Goal: Task Accomplishment & Management: Manage account settings

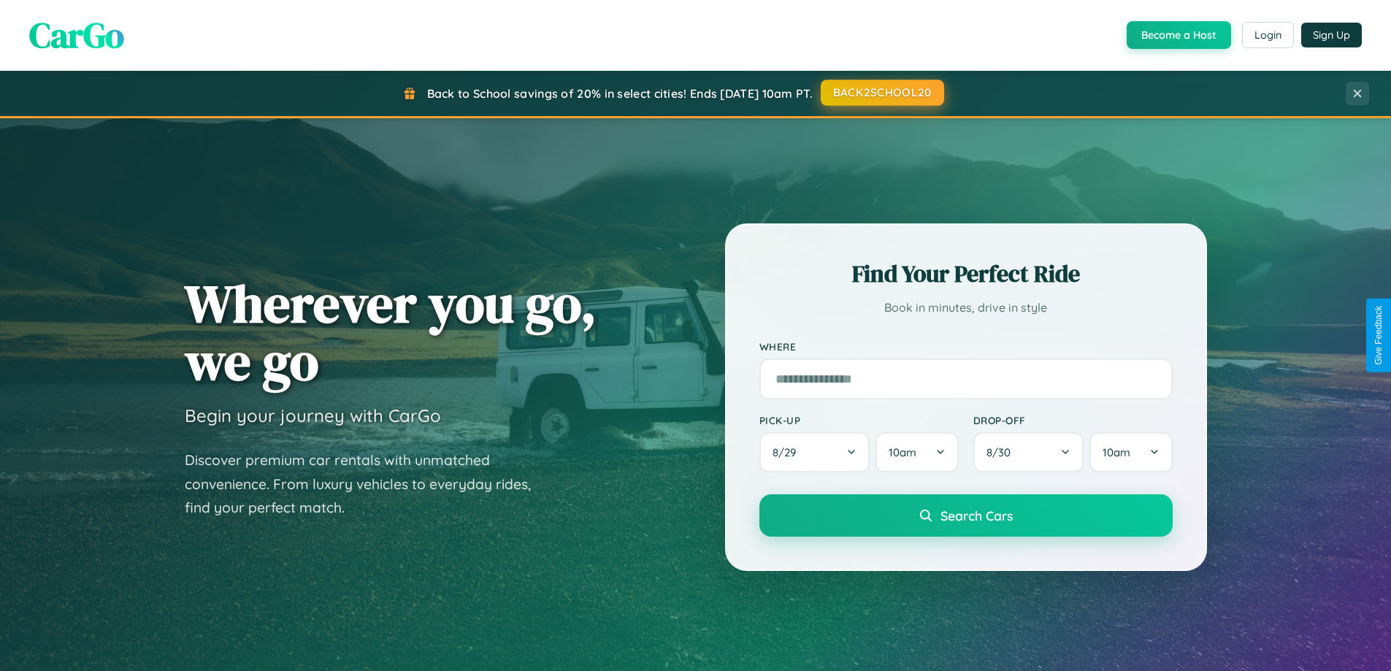
click at [882, 93] on button "BACK2SCHOOL20" at bounding box center [882, 93] width 123 height 26
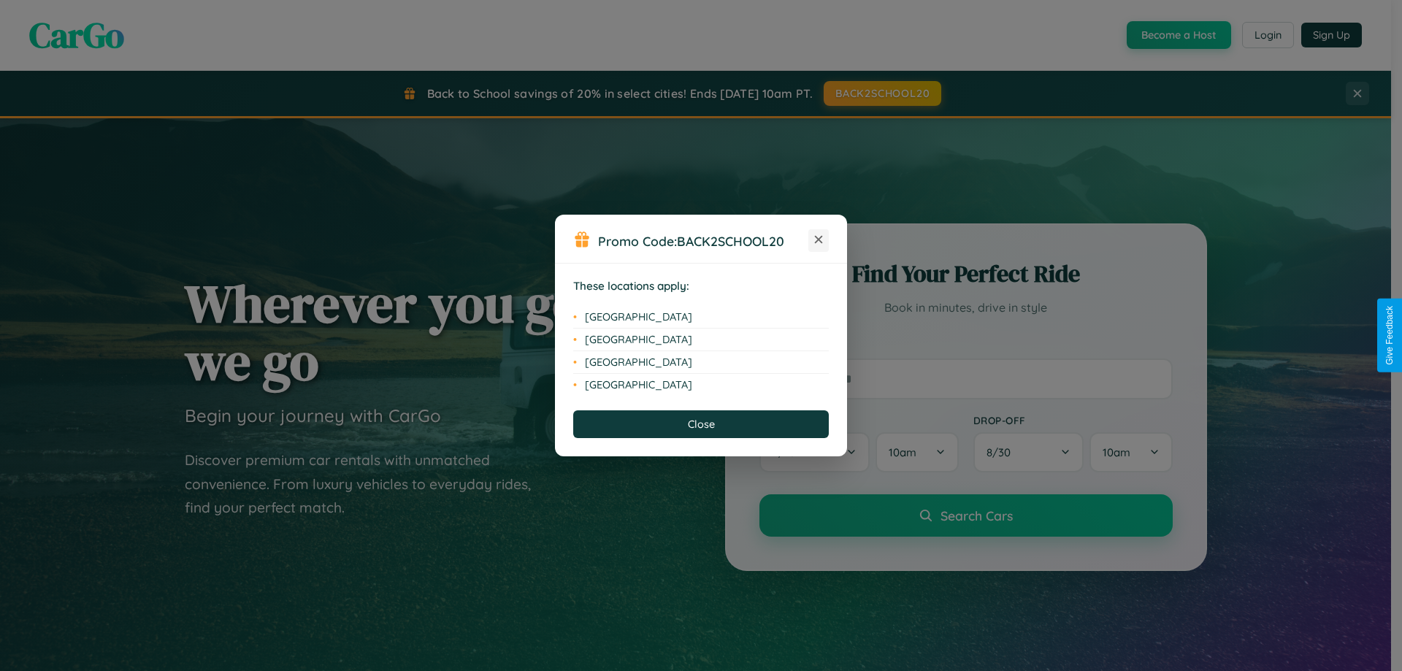
click at [819, 240] on icon at bounding box center [819, 240] width 8 height 8
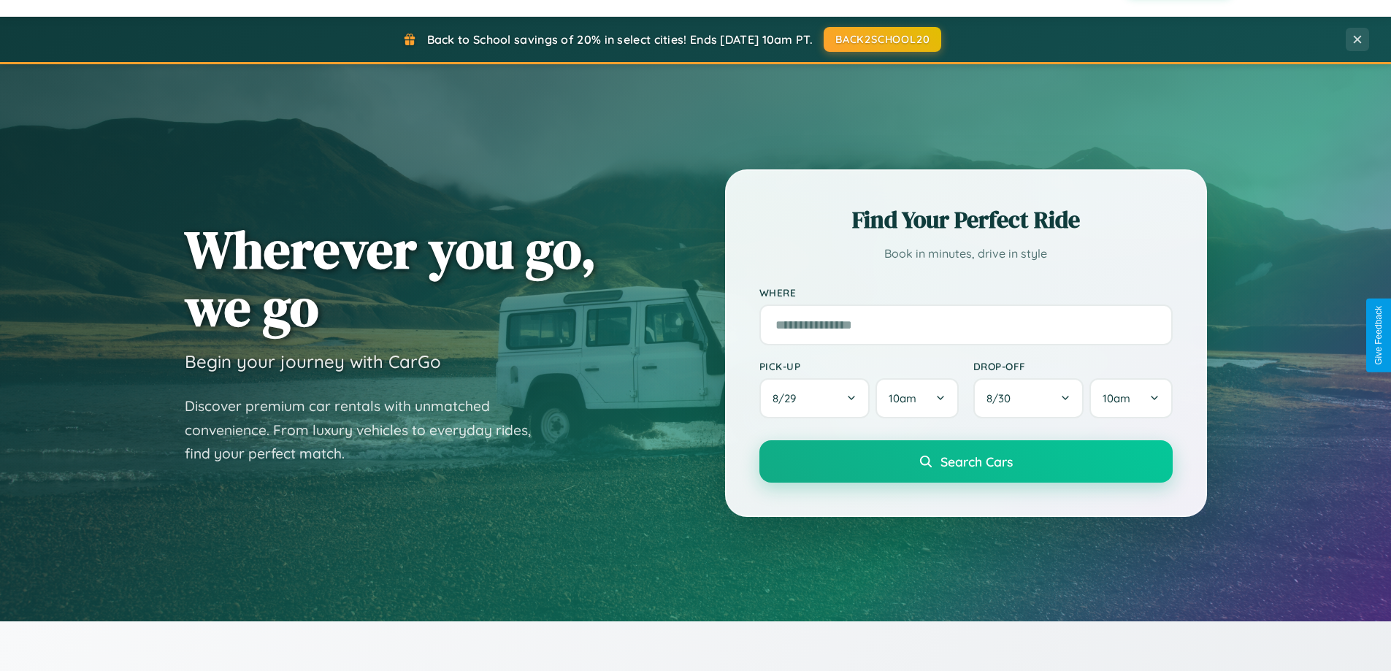
scroll to position [630, 0]
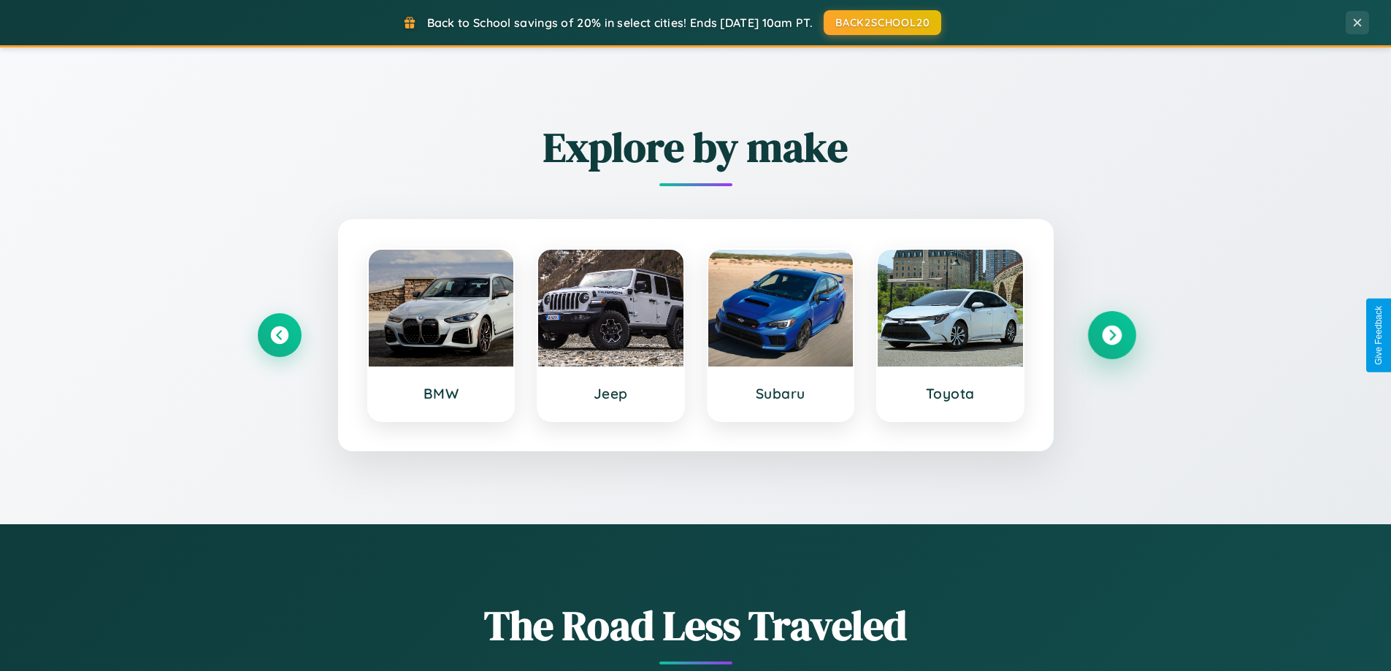
click at [1112, 335] on icon at bounding box center [1112, 336] width 20 height 20
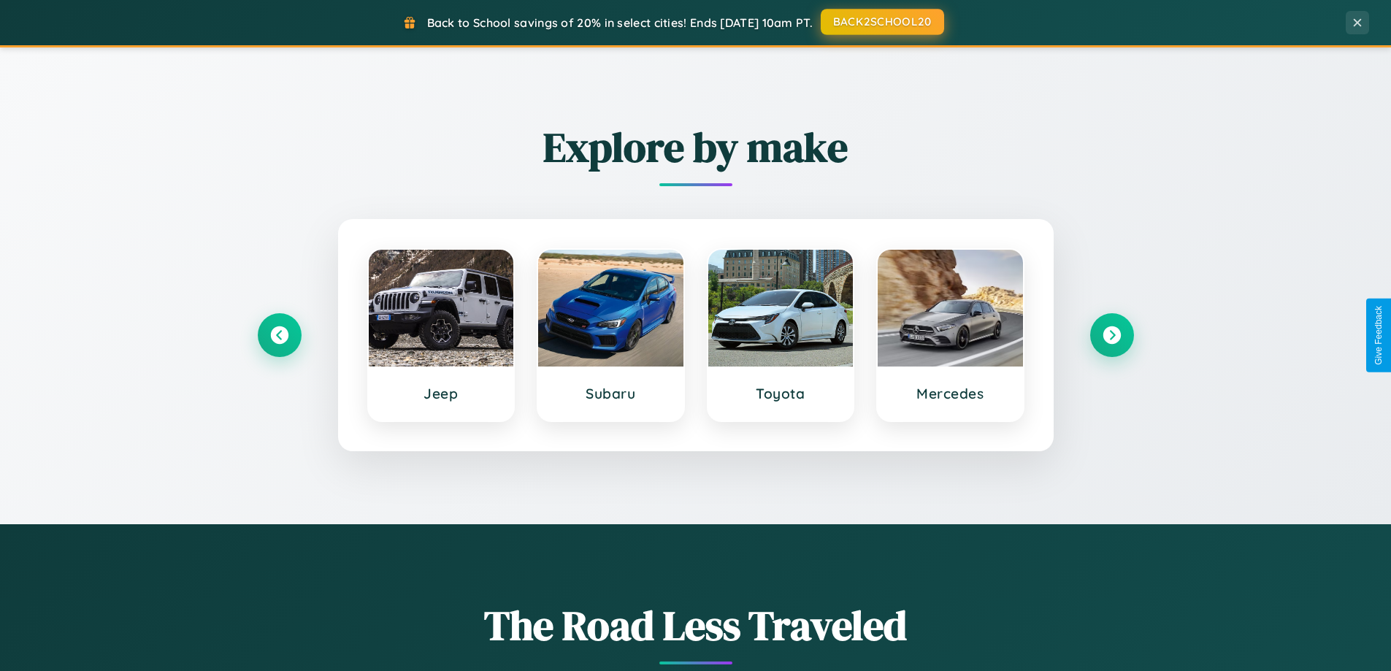
click at [882, 22] on button "BACK2SCHOOL20" at bounding box center [882, 22] width 123 height 26
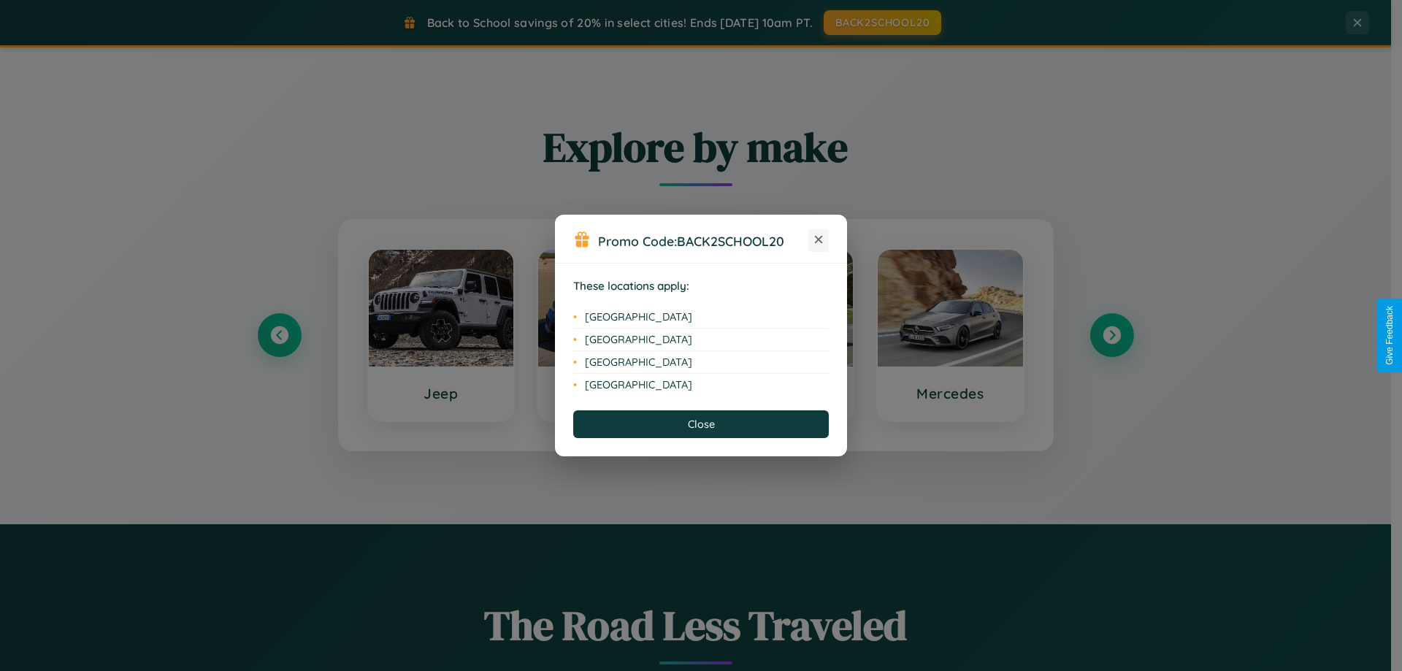
click at [819, 240] on icon at bounding box center [819, 240] width 8 height 8
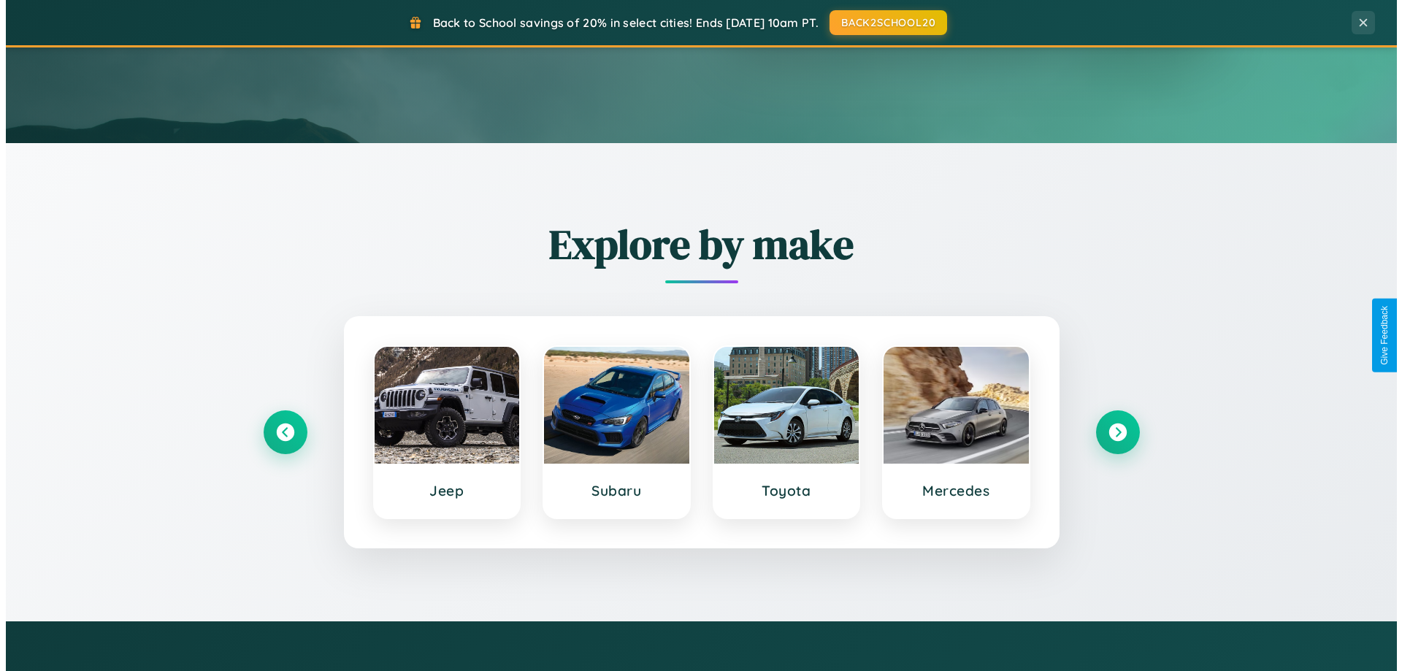
scroll to position [0, 0]
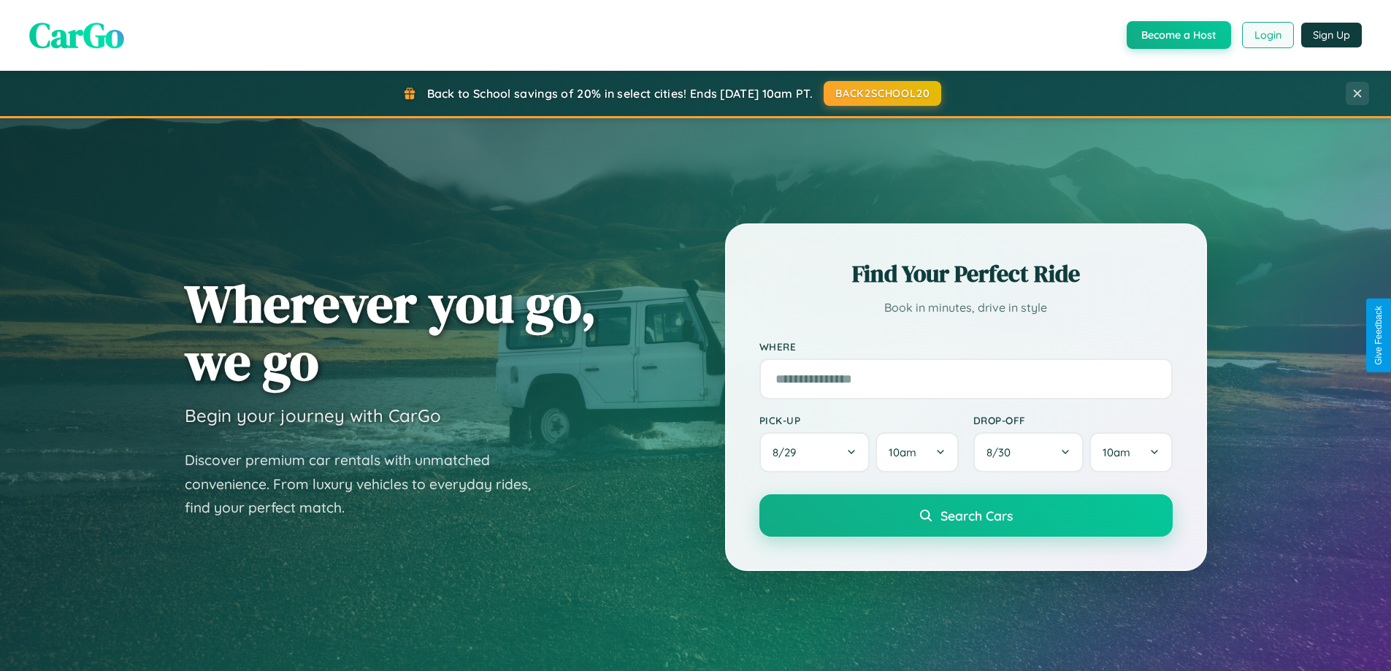
click at [1267, 35] on button "Login" at bounding box center [1268, 35] width 52 height 26
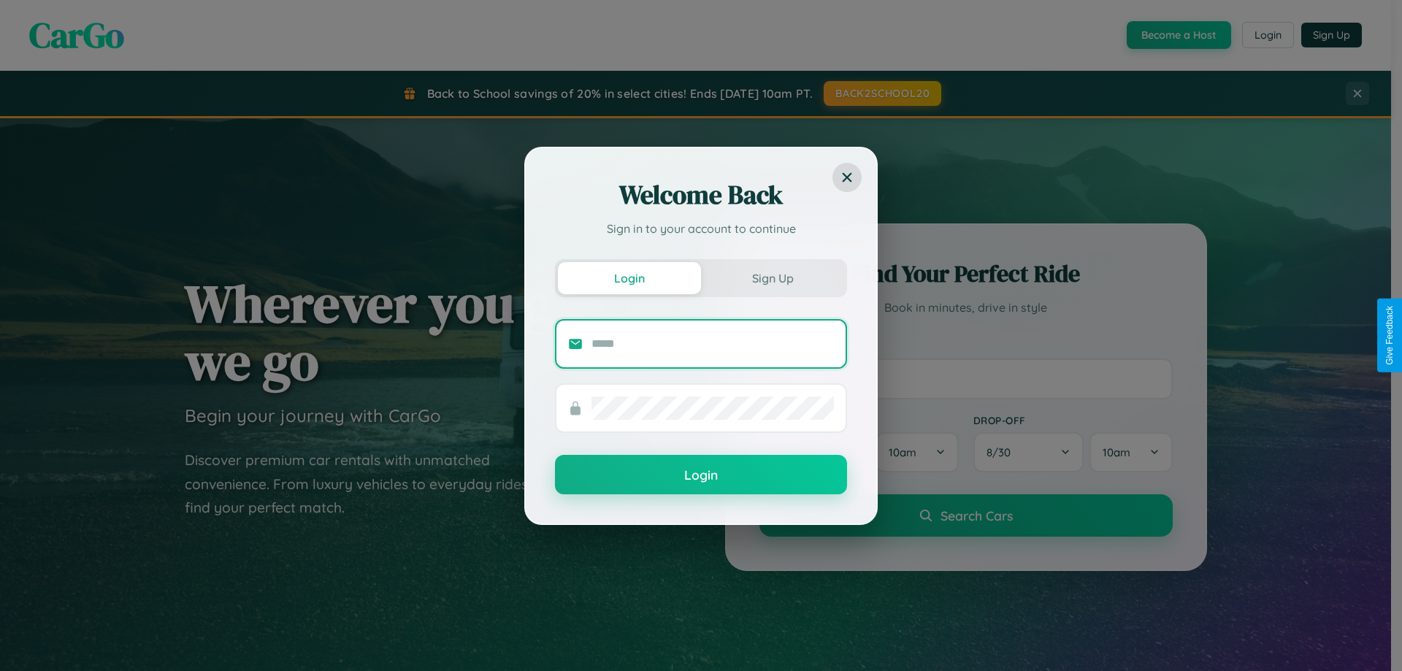
click at [713, 343] on input "text" at bounding box center [713, 343] width 242 height 23
type input "**********"
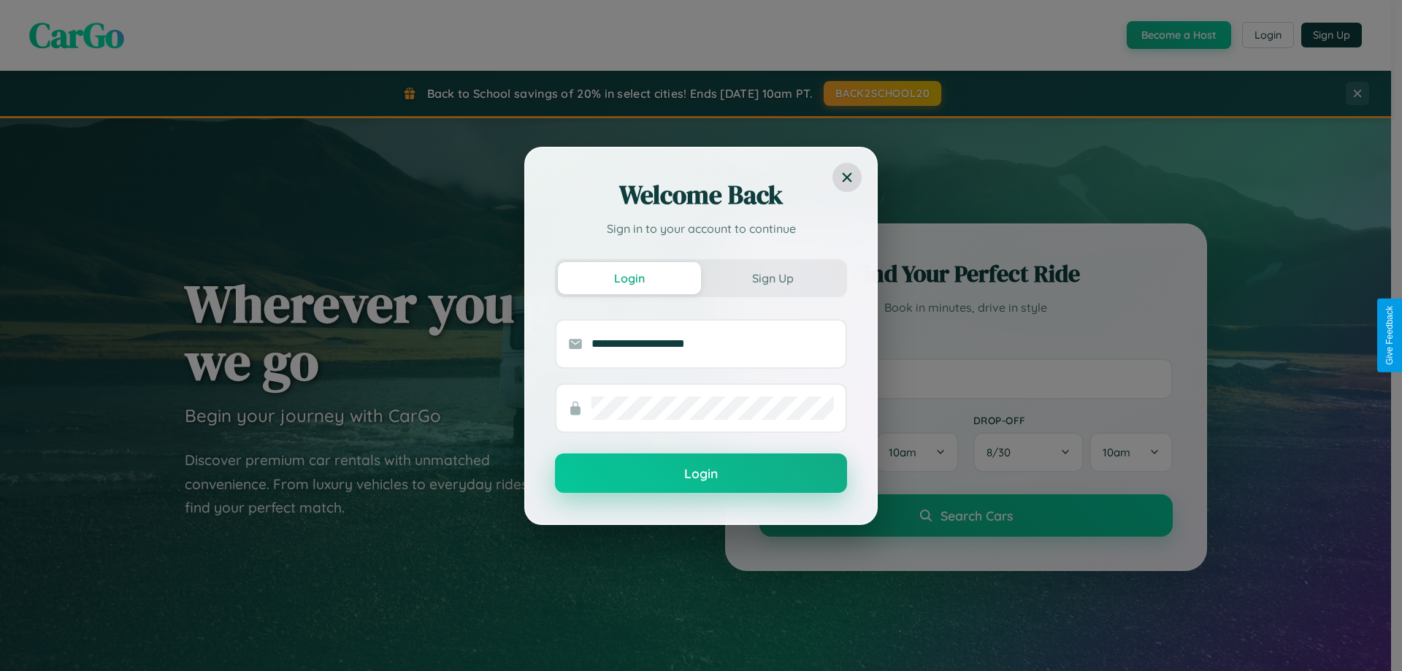
click at [701, 474] on button "Login" at bounding box center [701, 473] width 292 height 39
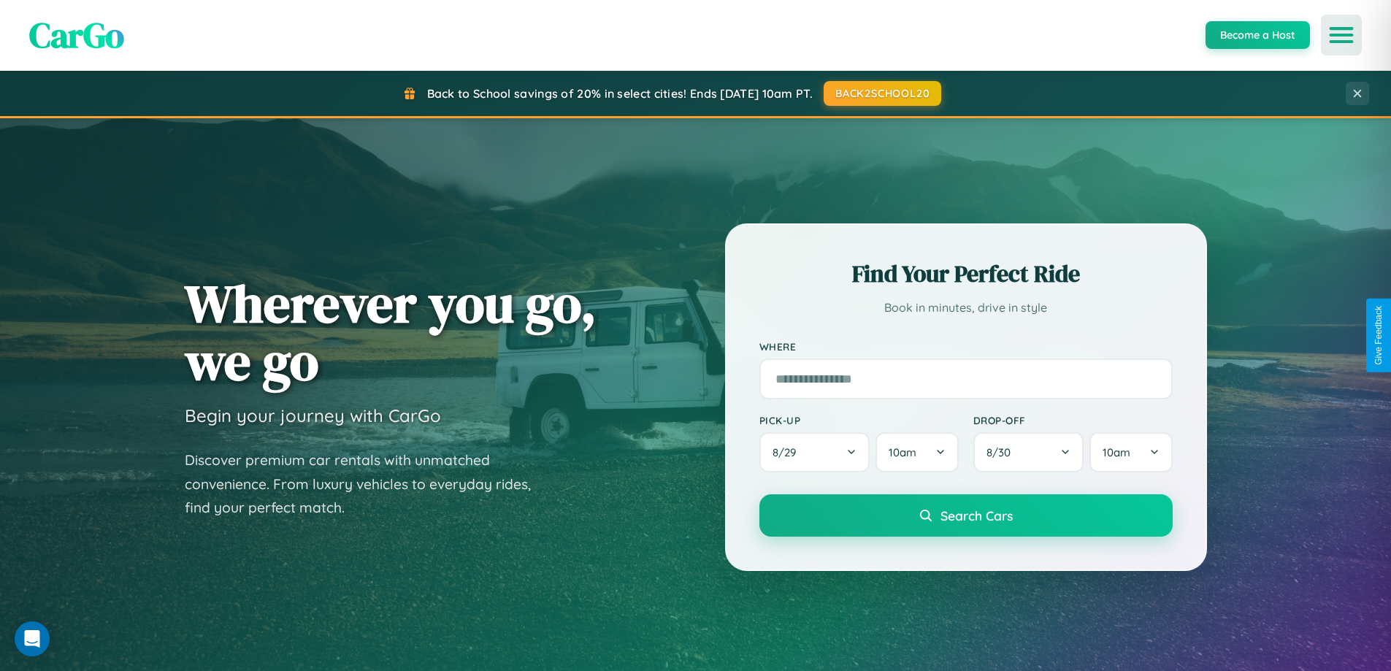
click at [1342, 35] on icon "Open menu" at bounding box center [1341, 34] width 21 height 13
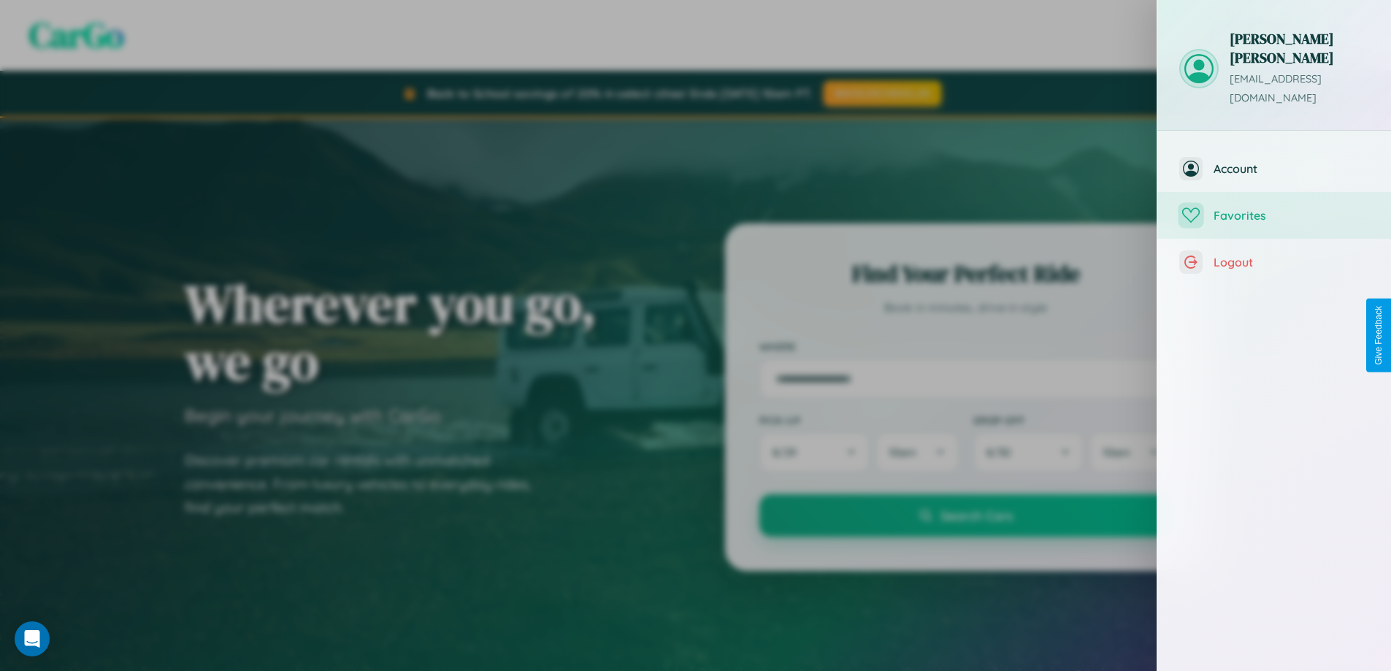
click at [1274, 208] on span "Favorites" at bounding box center [1292, 215] width 156 height 15
